Goal: Complete application form

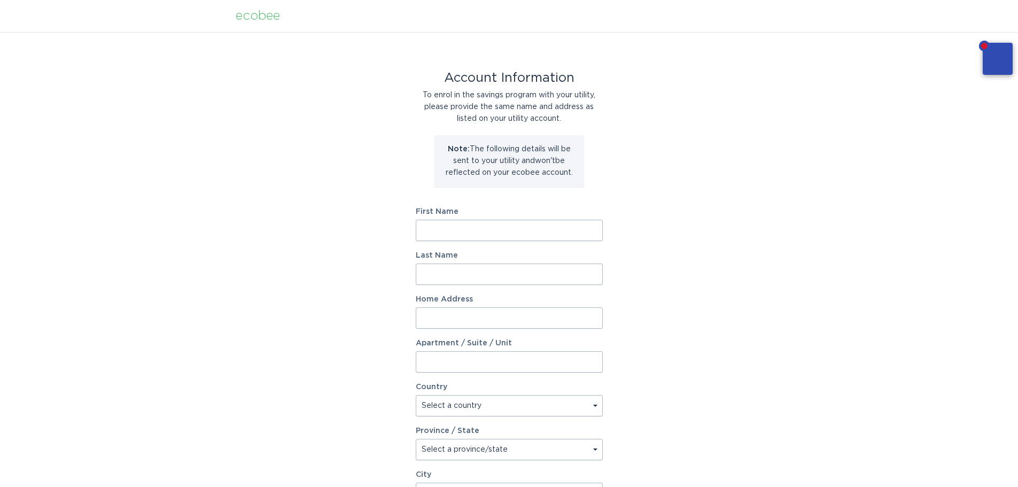
click at [215, 115] on div "Activate later" at bounding box center [204, 112] width 43 height 10
click at [498, 227] on input "First Name" at bounding box center [509, 230] width 187 height 21
type input "[PERSON_NAME]"
type input "[STREET_ADDRESS]"
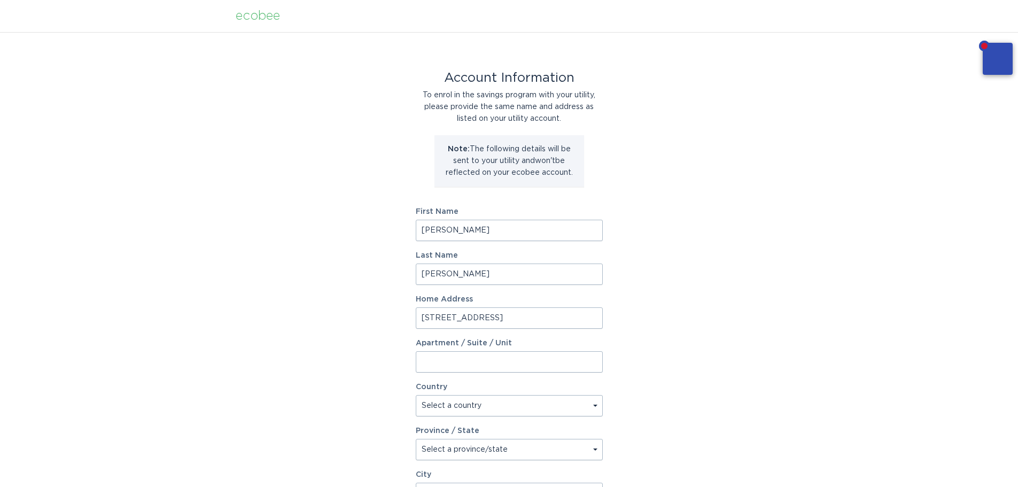
select select "US"
select select "WA"
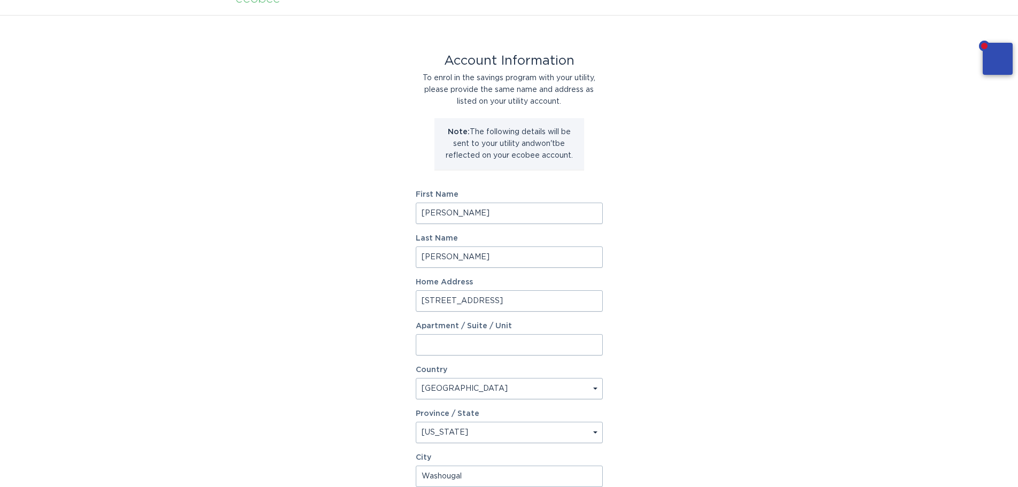
type input "Washougal"
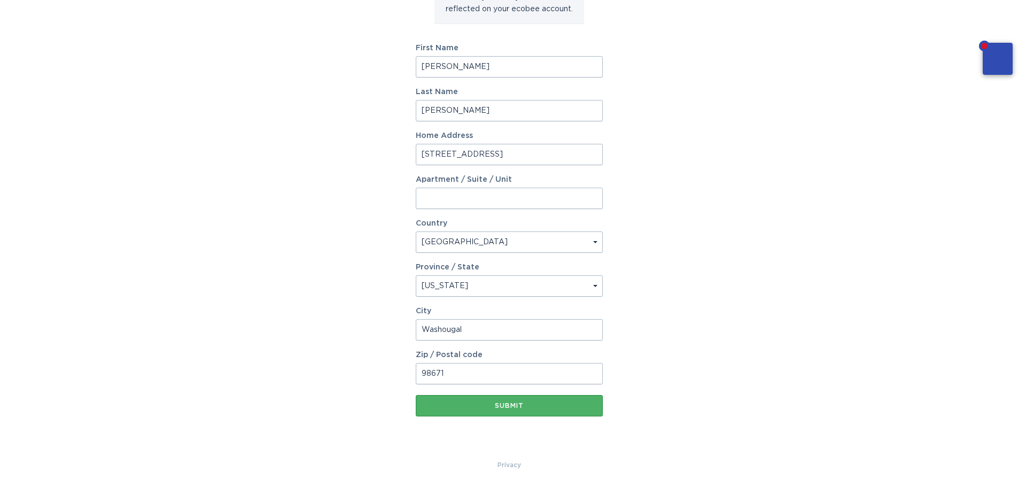
type input "98671"
click at [503, 408] on div "Submit" at bounding box center [509, 405] width 176 height 6
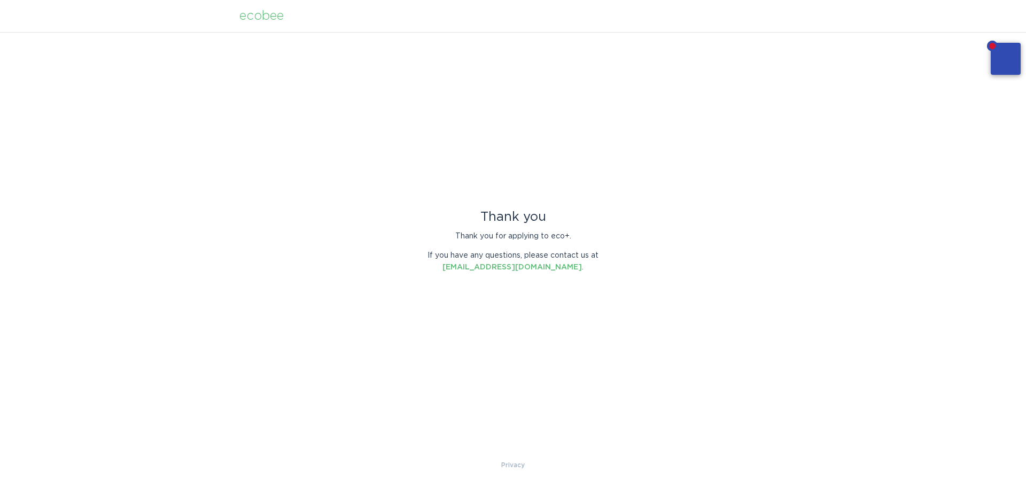
click at [581, 176] on div "Thank you Thank you for applying to eco+. If you have any questions, please con…" at bounding box center [513, 245] width 1026 height 427
